Goal: Task Accomplishment & Management: Manage account settings

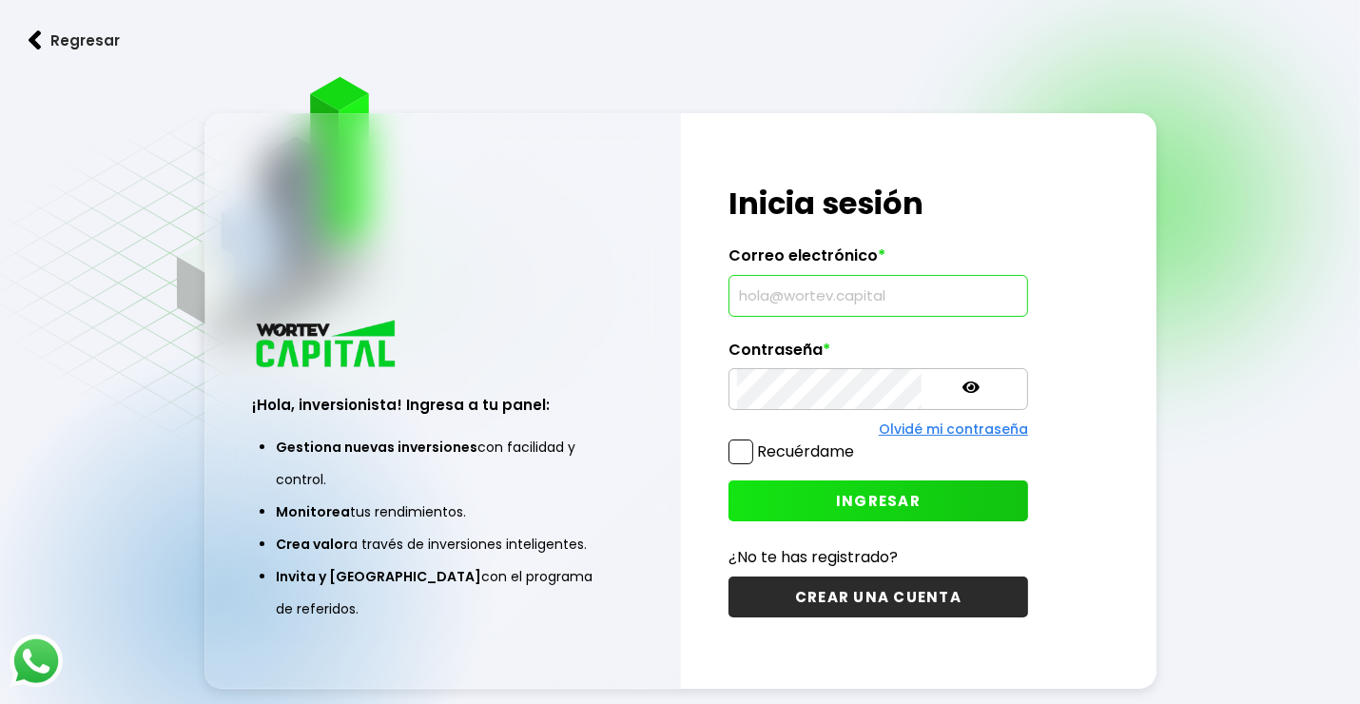
click at [764, 294] on input "text" at bounding box center [878, 296] width 282 height 40
type input "zaeta60@outlook.com"
click at [836, 491] on span "INGRESAR" at bounding box center [878, 501] width 85 height 20
click at [722, 384] on div "¡Hola, inversionista! Ingresa tus credenciales para iniciar sesión Inicia sesió…" at bounding box center [878, 401] width 395 height 576
click at [836, 505] on span "INGRESAR" at bounding box center [878, 501] width 85 height 20
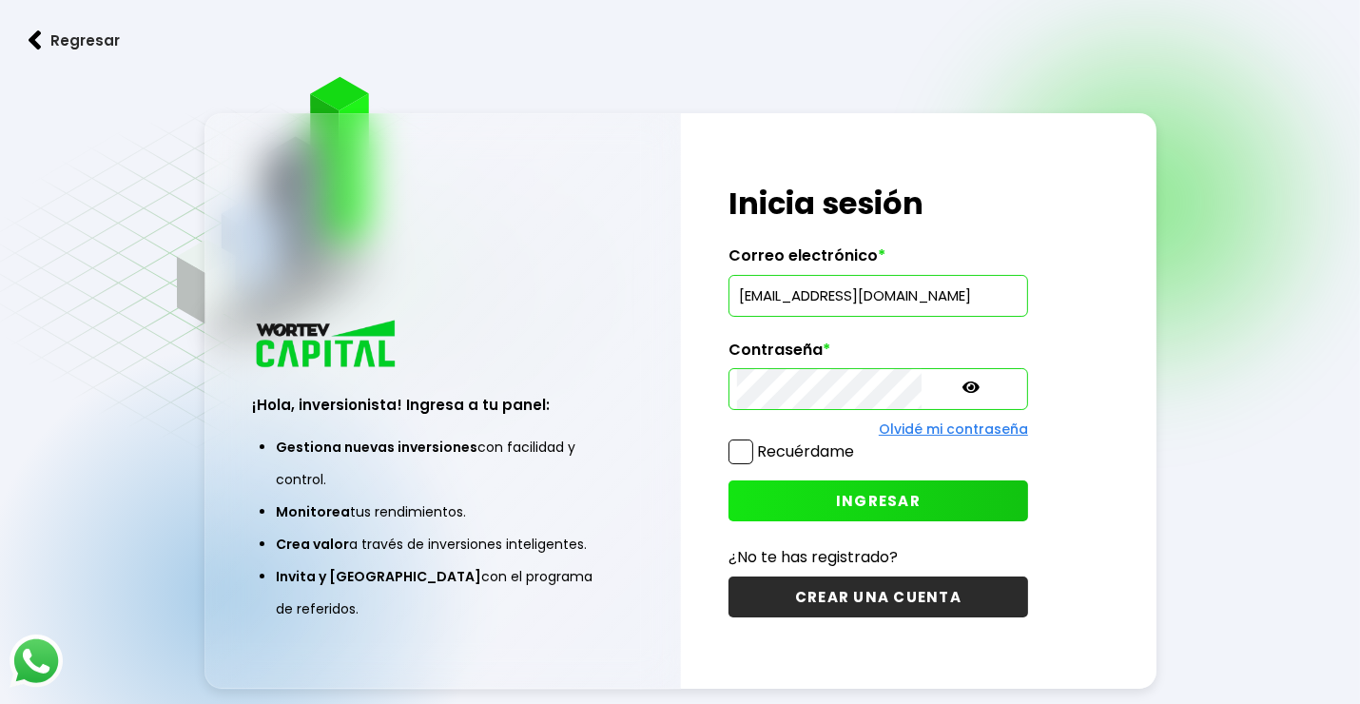
click at [962, 383] on icon at bounding box center [970, 386] width 17 height 11
click at [879, 428] on link "Olvidé mi contraseña" at bounding box center [953, 428] width 149 height 19
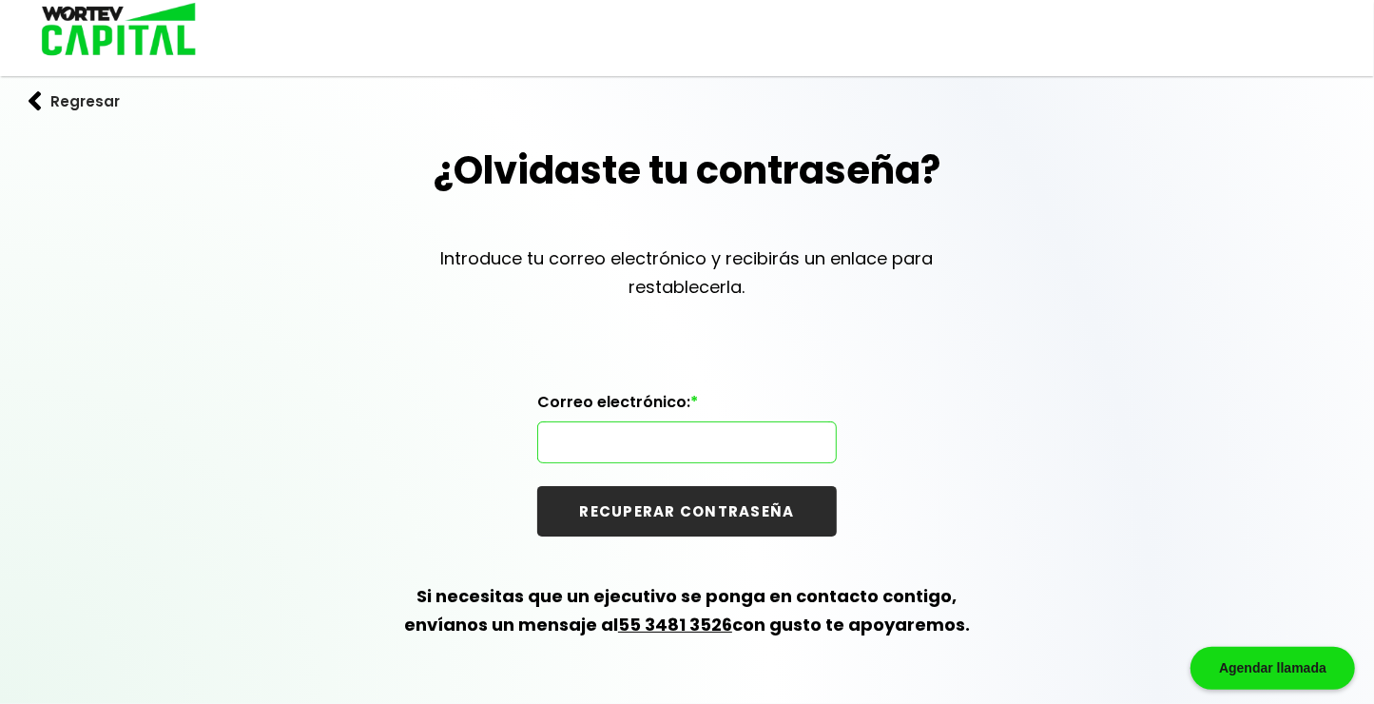
click at [611, 446] on input "text" at bounding box center [687, 442] width 282 height 40
type input "[EMAIL_ADDRESS][DOMAIN_NAME]"
click at [663, 498] on button "RECUPERAR CONTRASEÑA" at bounding box center [687, 511] width 300 height 50
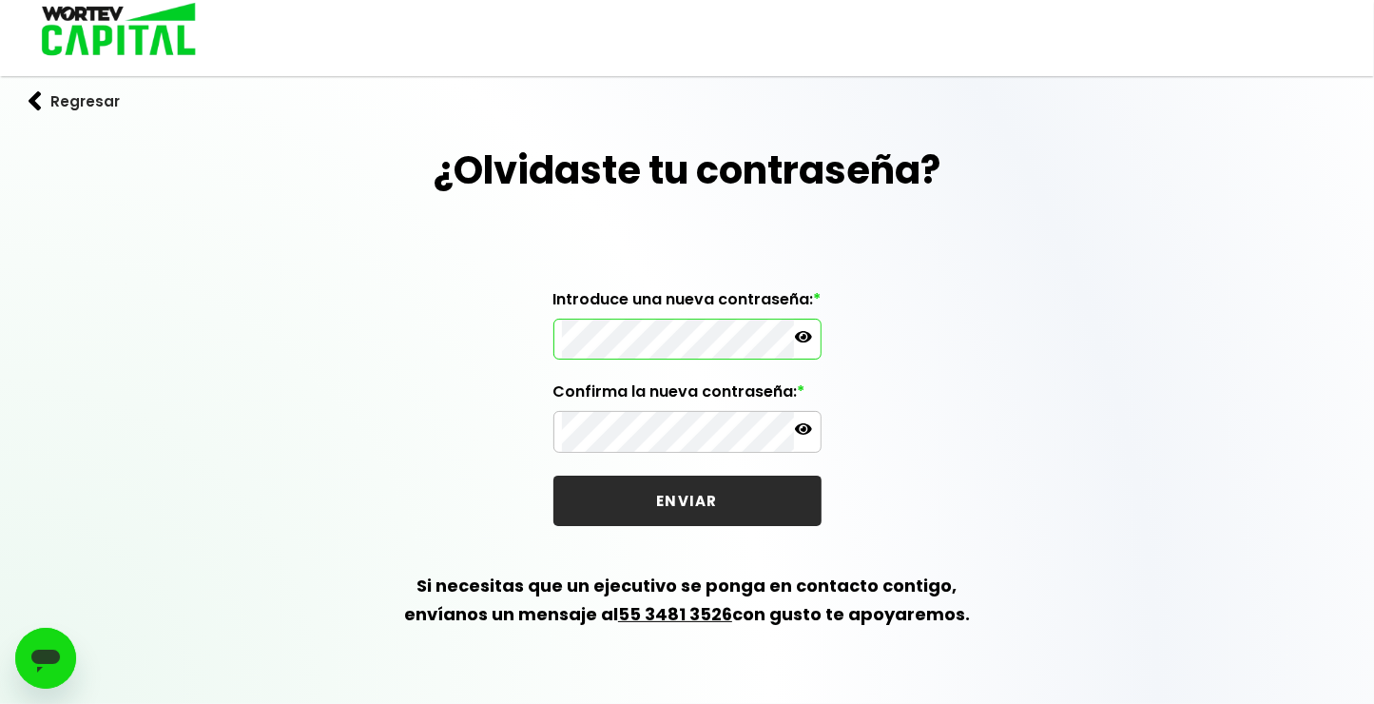
click at [806, 335] on icon at bounding box center [803, 336] width 17 height 17
click at [681, 495] on button "ENVIAR" at bounding box center [687, 500] width 268 height 50
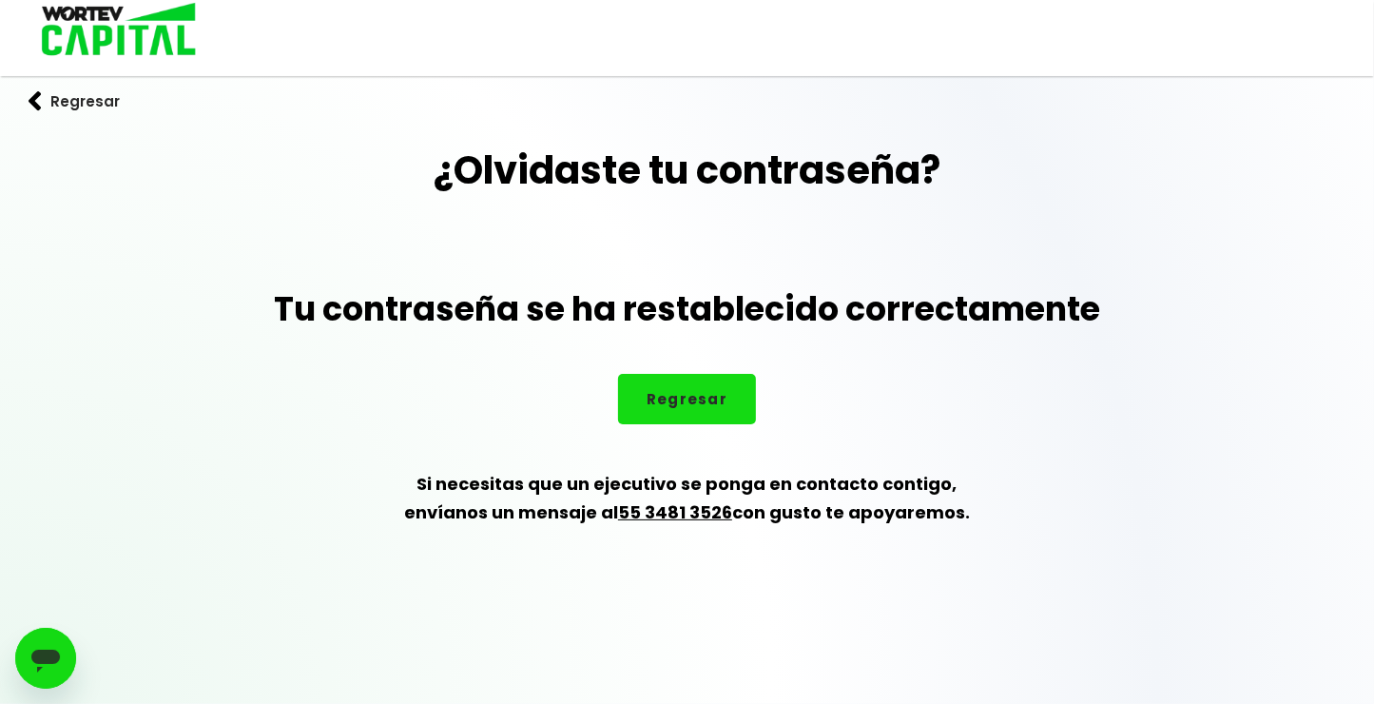
click at [687, 399] on button "Regresar" at bounding box center [687, 399] width 138 height 50
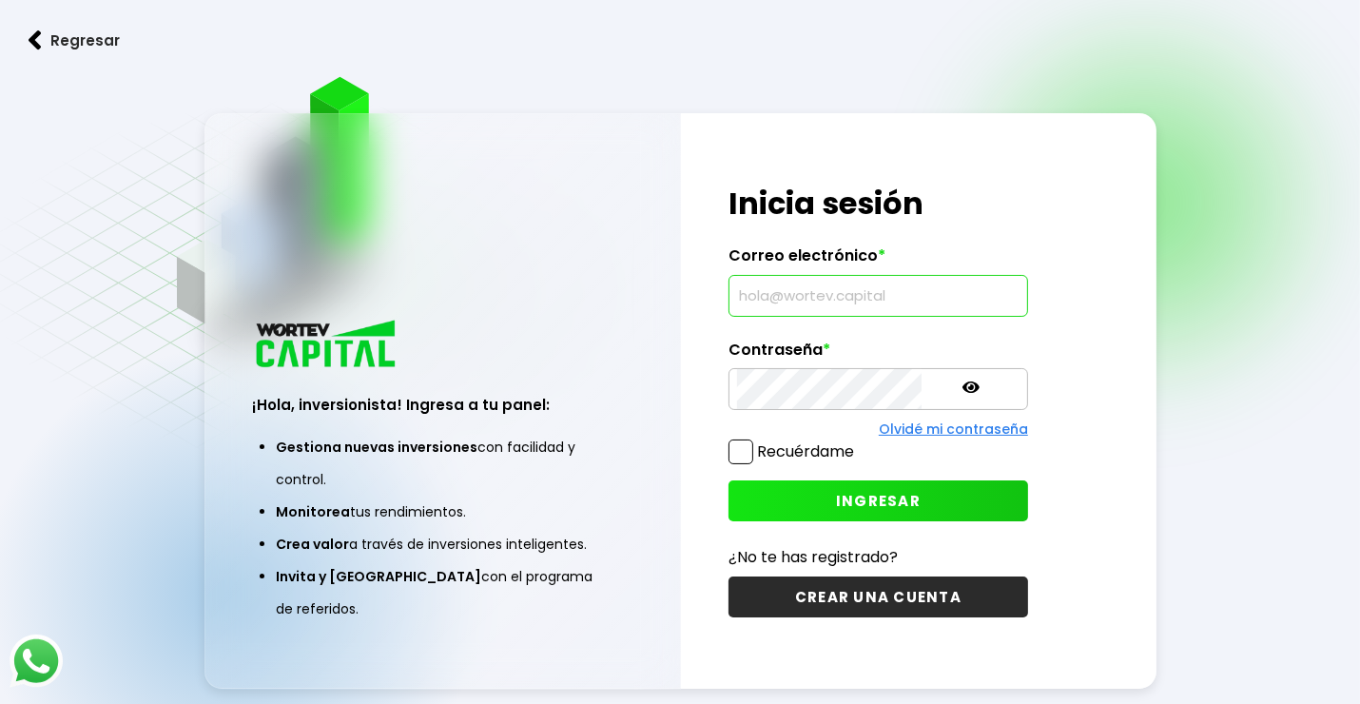
click at [824, 297] on input "text" at bounding box center [878, 296] width 282 height 40
type input "[EMAIL_ADDRESS][DOMAIN_NAME]"
click at [795, 496] on button "INGRESAR" at bounding box center [878, 500] width 300 height 41
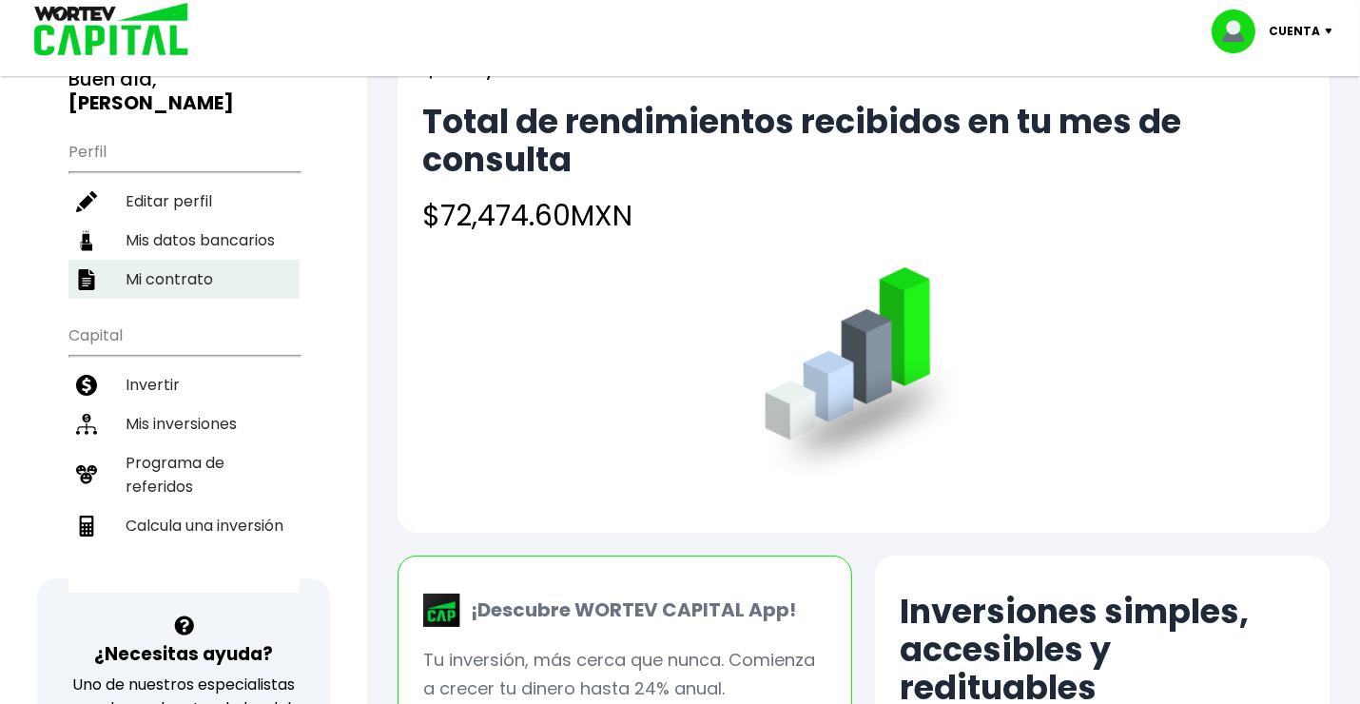
scroll to position [158, 0]
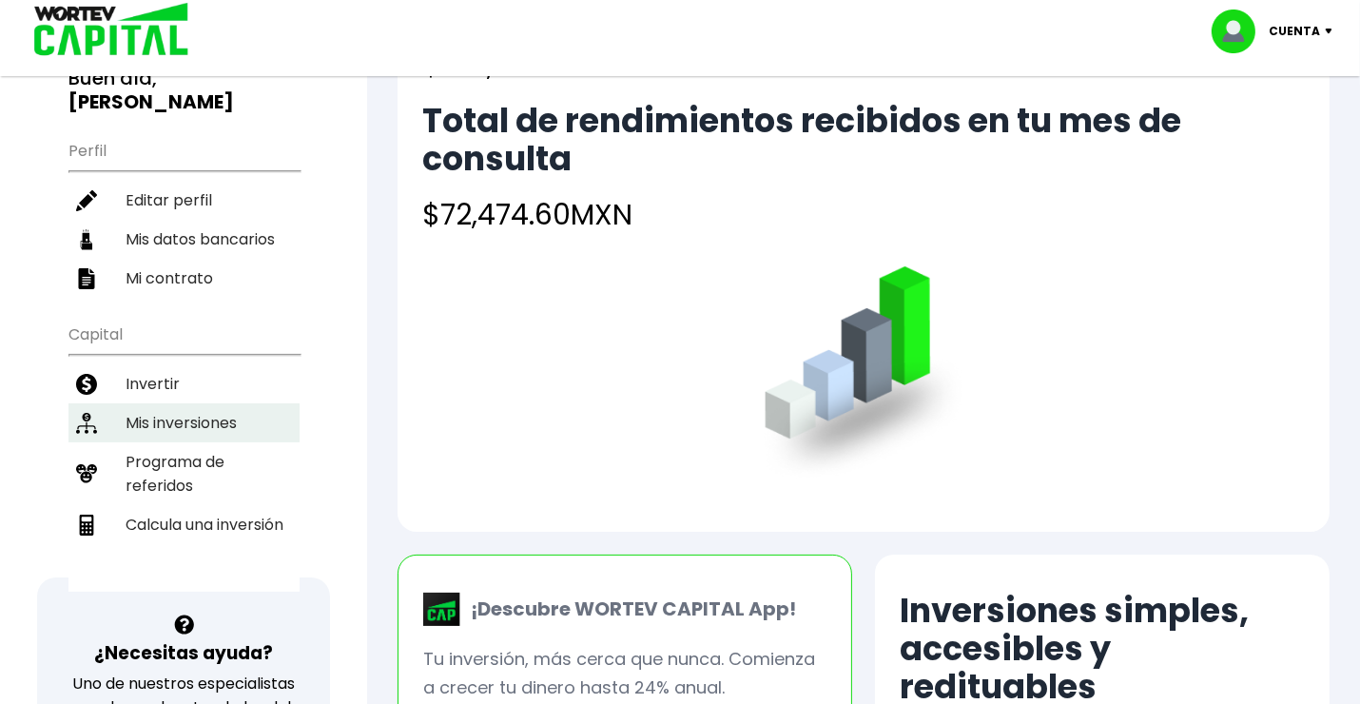
click at [171, 412] on li "Mis inversiones" at bounding box center [183, 422] width 231 height 39
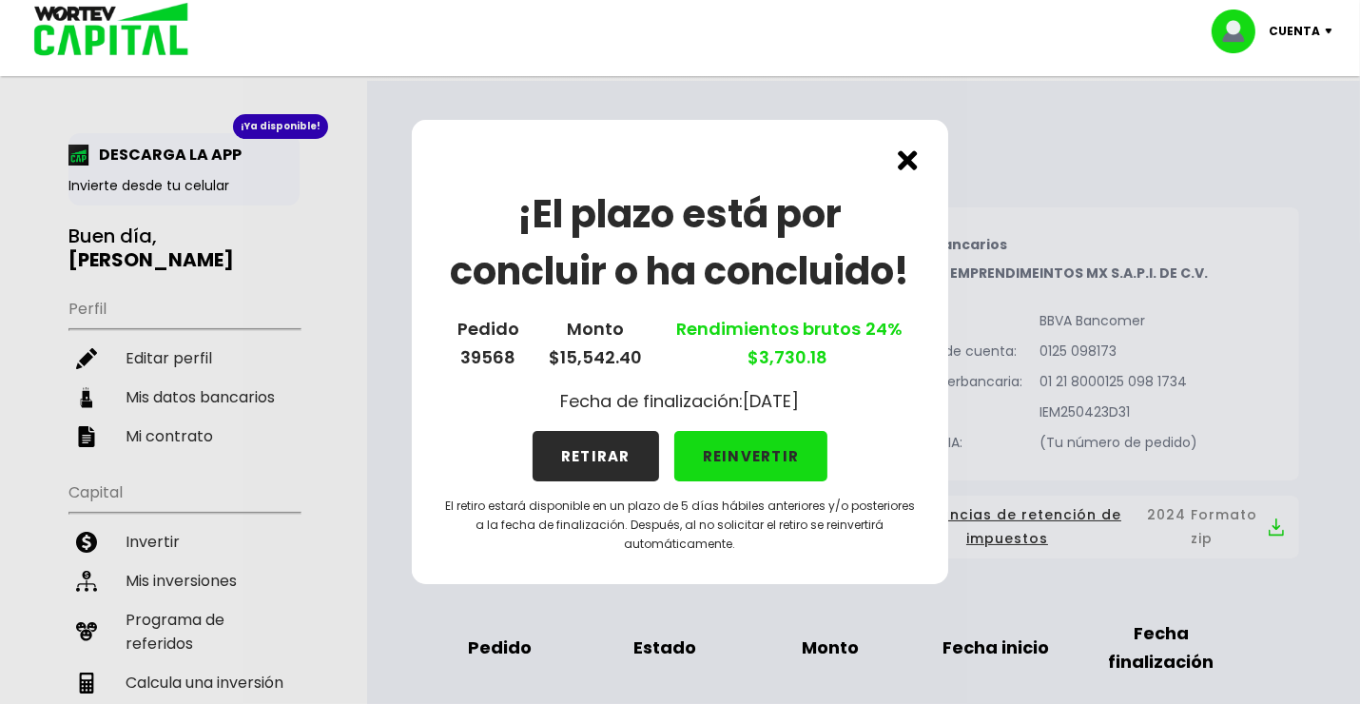
click at [619, 446] on button "RETIRAR" at bounding box center [596, 456] width 126 height 50
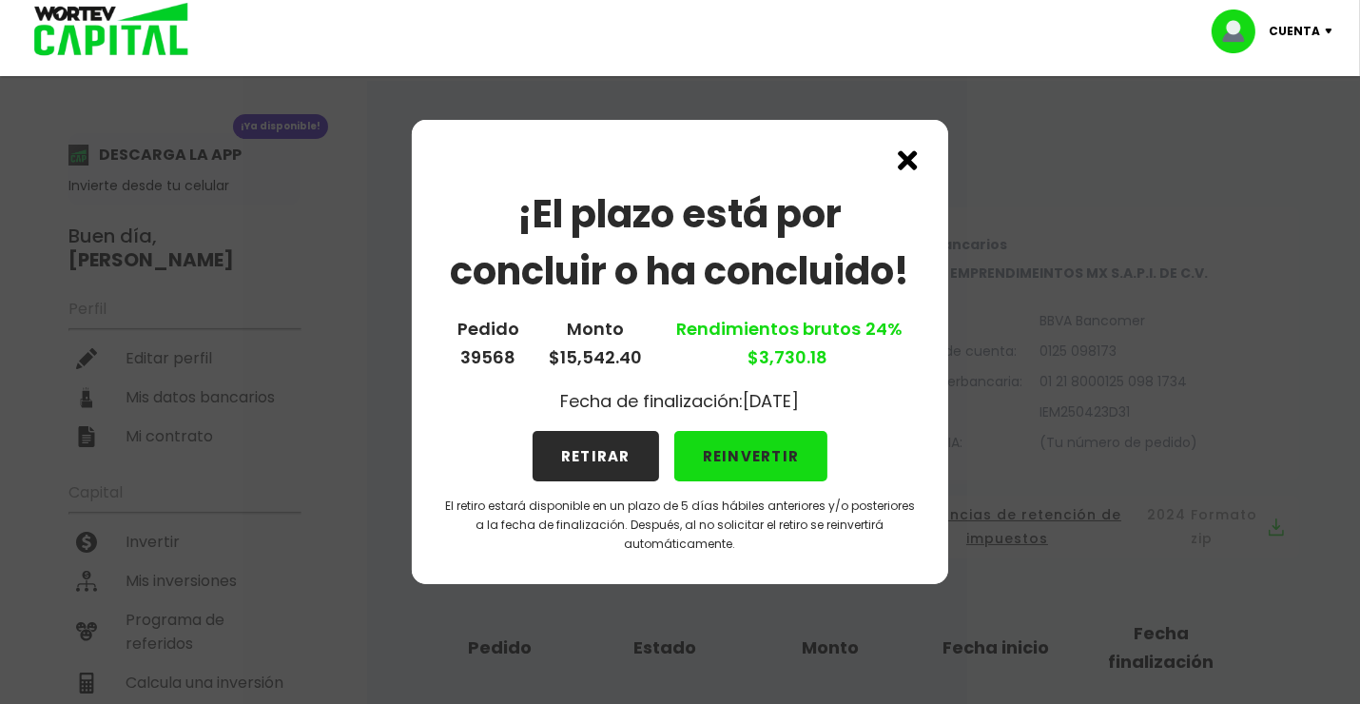
click at [611, 452] on button "RETIRAR" at bounding box center [596, 456] width 126 height 50
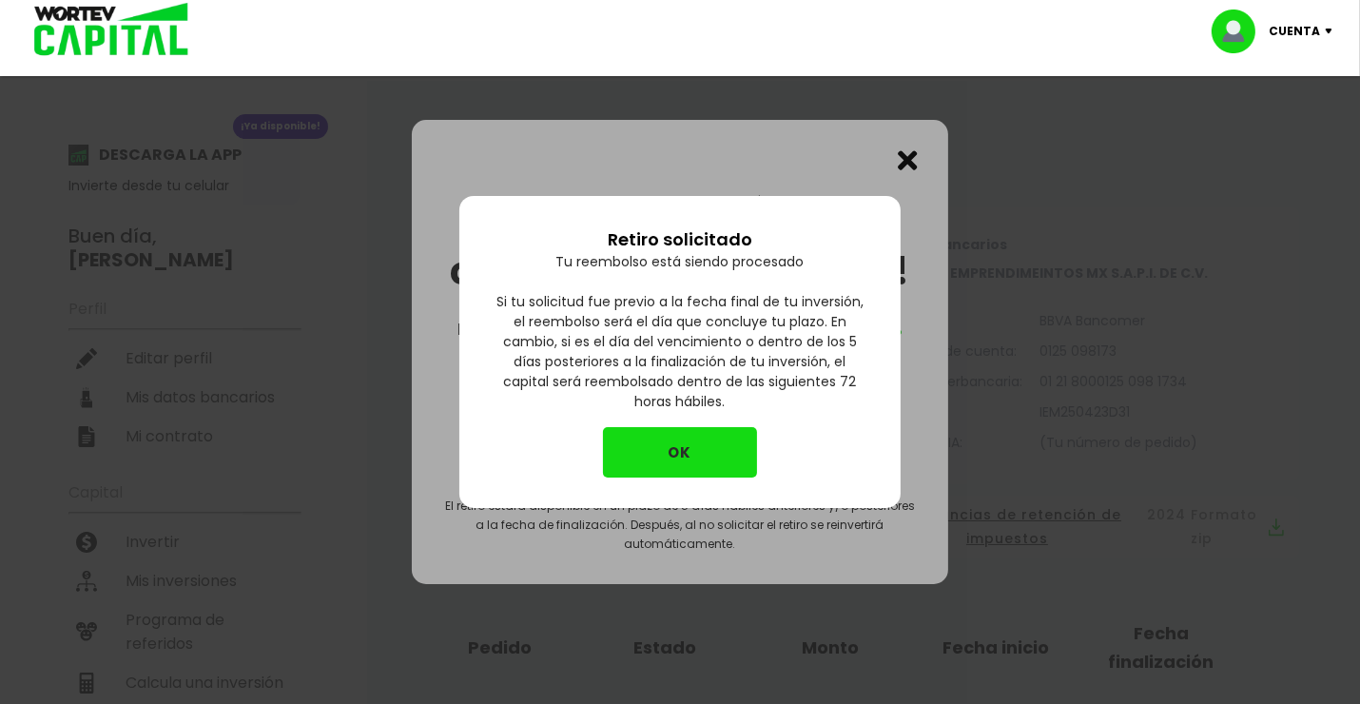
click at [681, 452] on button "OK" at bounding box center [680, 452] width 154 height 50
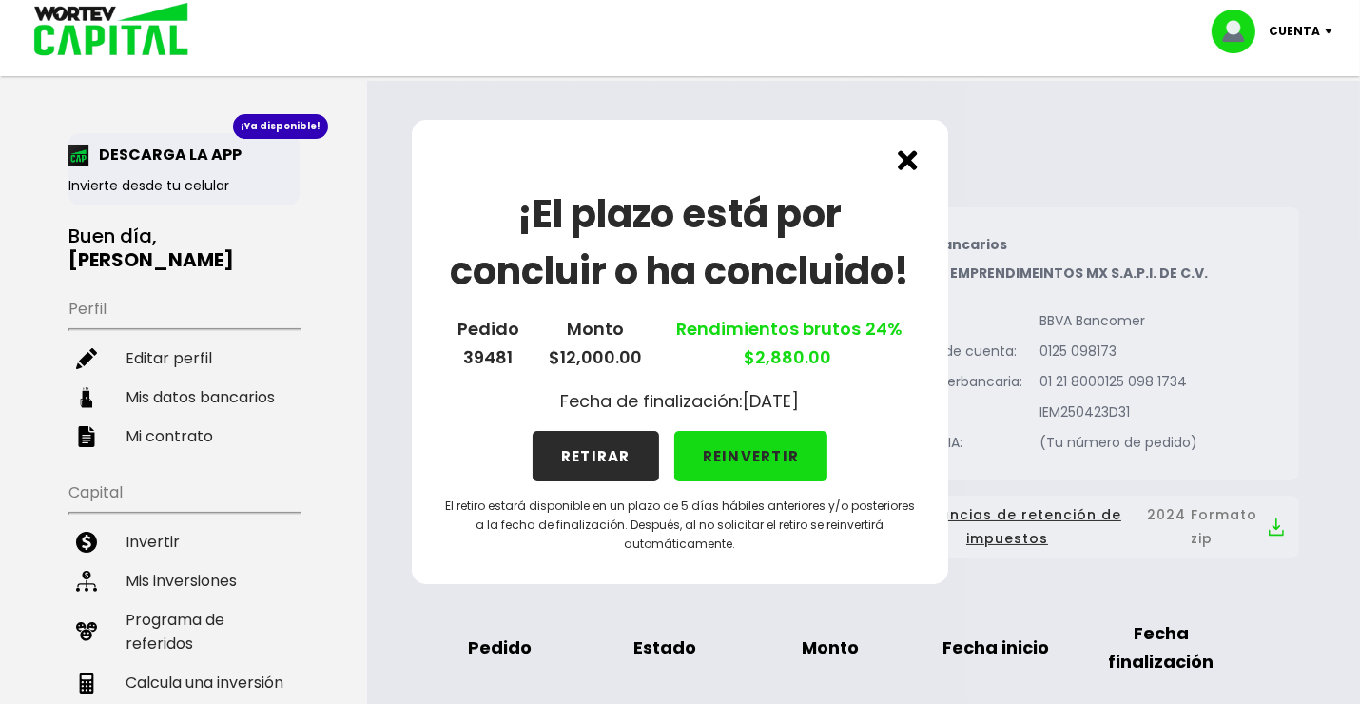
click at [589, 458] on button "RETIRAR" at bounding box center [596, 456] width 126 height 50
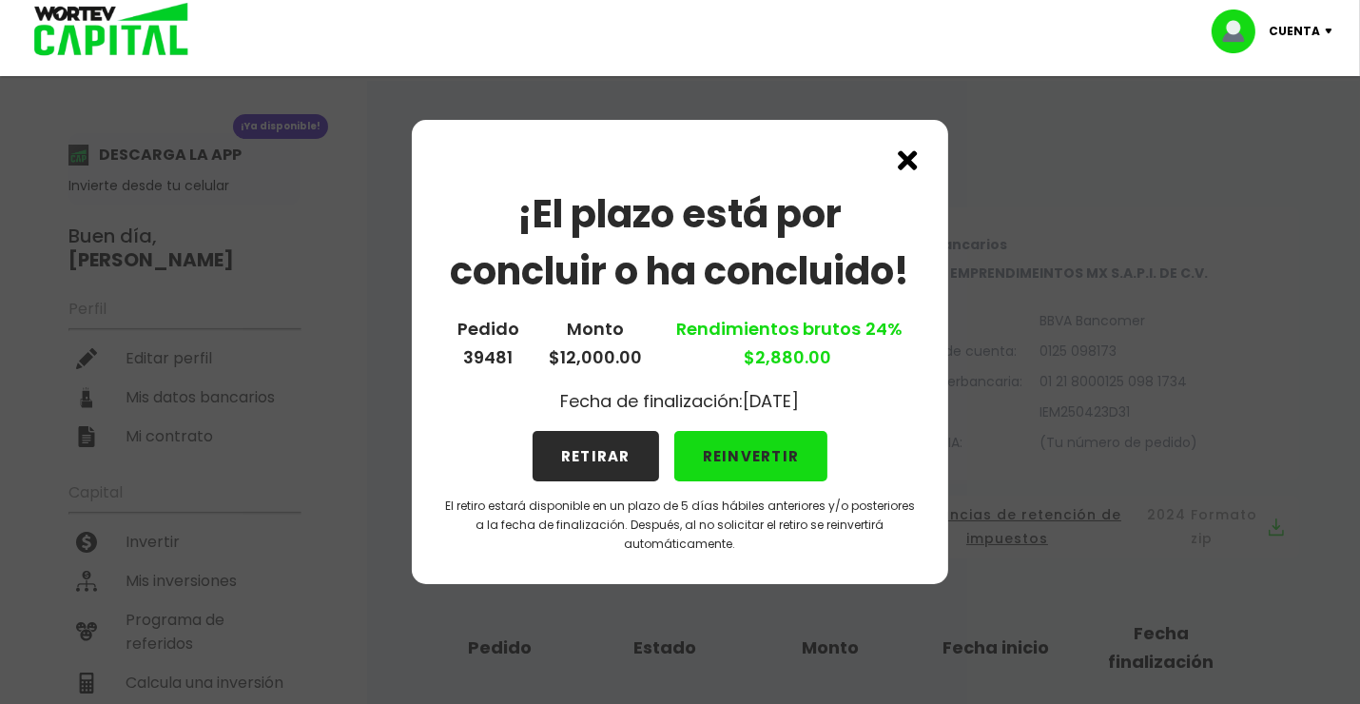
click at [589, 458] on button "RETIRAR" at bounding box center [596, 456] width 126 height 50
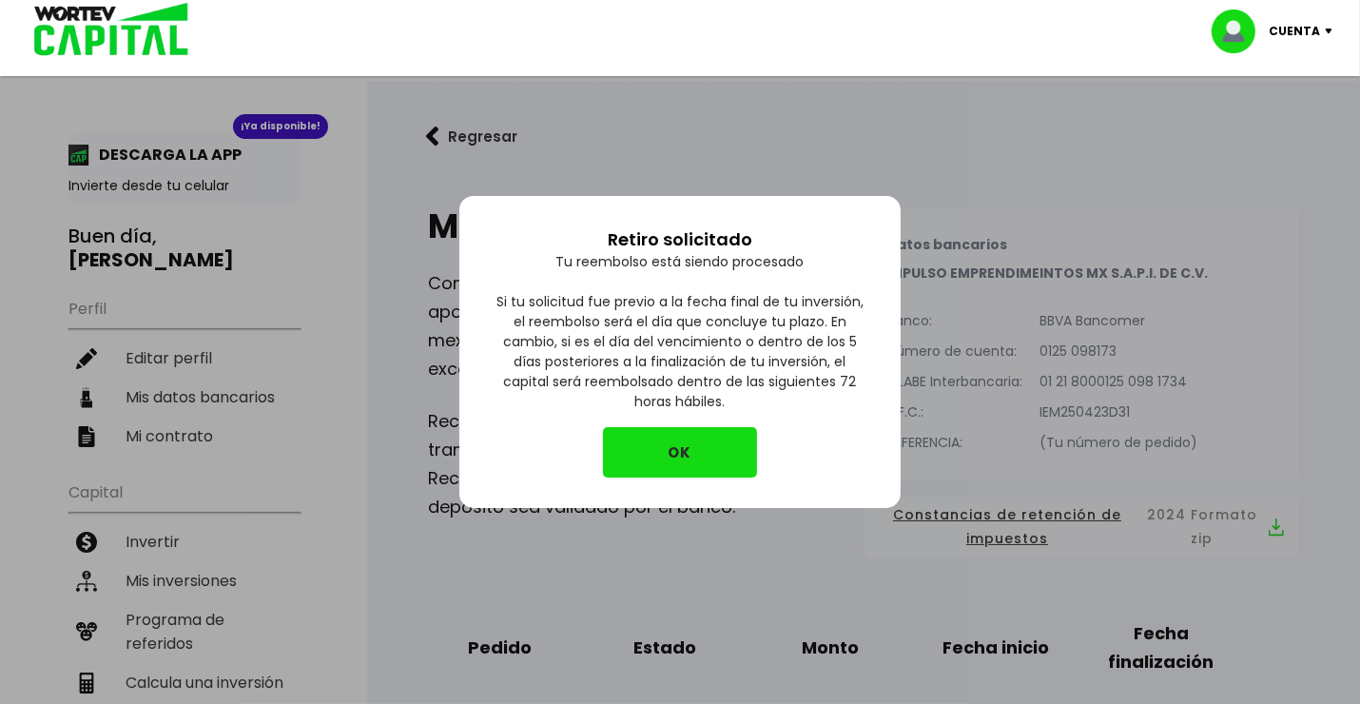
click at [661, 449] on button "OK" at bounding box center [680, 452] width 154 height 50
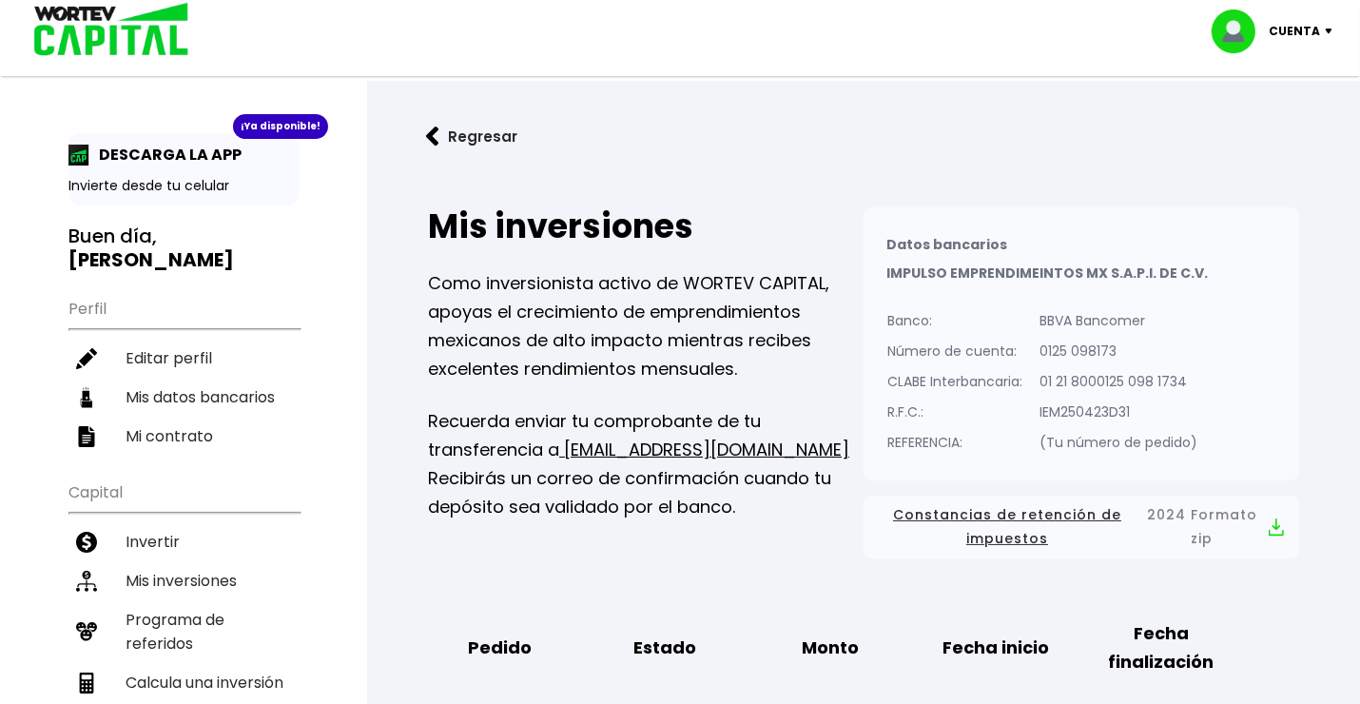
click at [1328, 29] on img at bounding box center [1333, 32] width 26 height 6
click at [1283, 128] on li "Cerrar sesión" at bounding box center [1274, 126] width 152 height 39
